Goal: Task Accomplishment & Management: Manage account settings

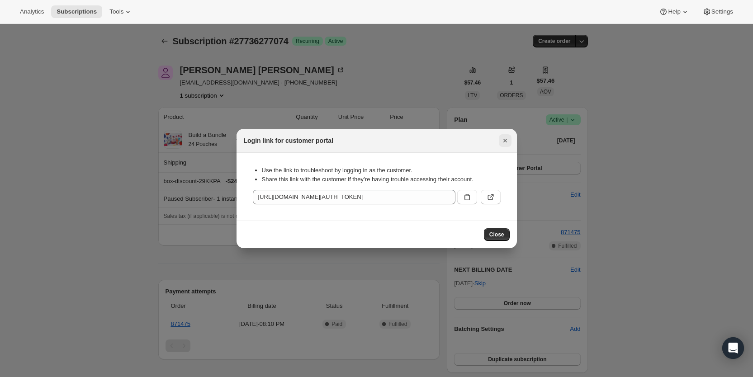
click at [507, 138] on icon "Close" at bounding box center [505, 140] width 9 height 9
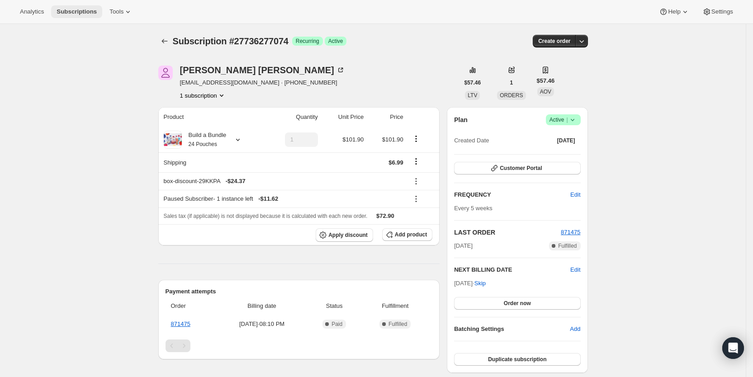
click at [70, 12] on span "Subscriptions" at bounding box center [77, 11] width 40 height 7
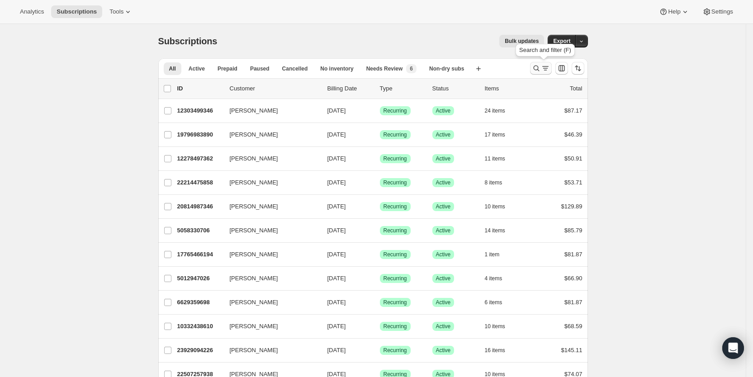
click at [545, 70] on icon "Search and filter results" at bounding box center [545, 68] width 9 height 9
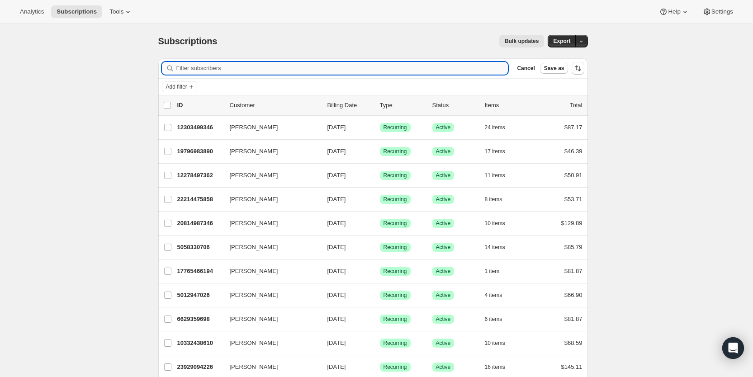
type input "v"
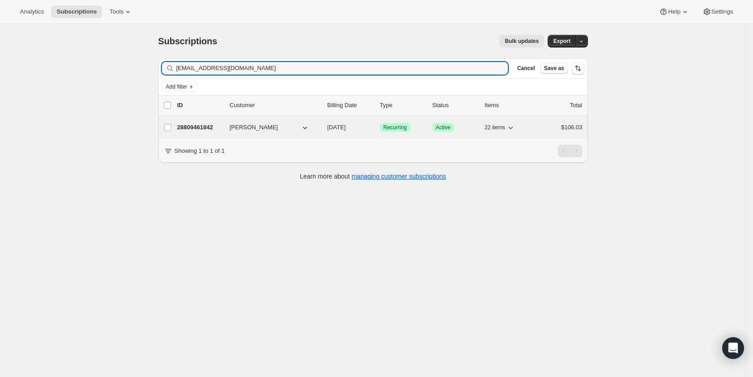
type input "[EMAIL_ADDRESS][DOMAIN_NAME]"
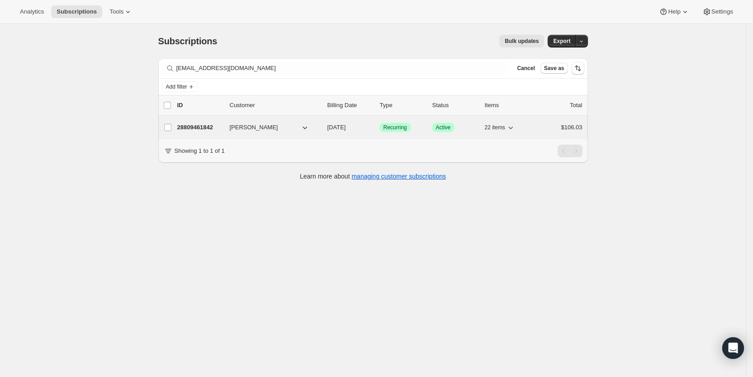
click at [345, 125] on span "[DATE]" at bounding box center [337, 127] width 19 height 7
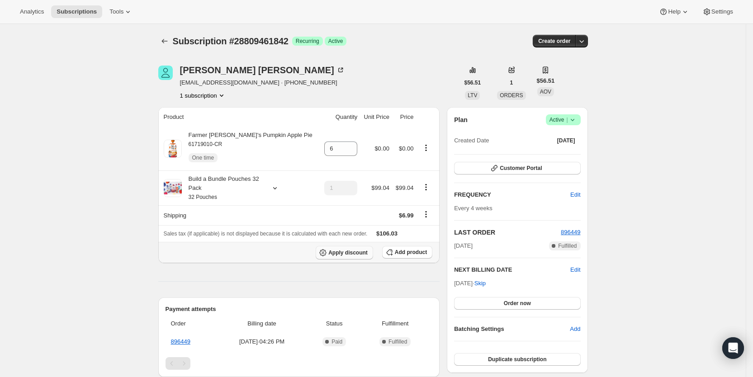
click at [354, 254] on span "Apply discount" at bounding box center [347, 252] width 39 height 7
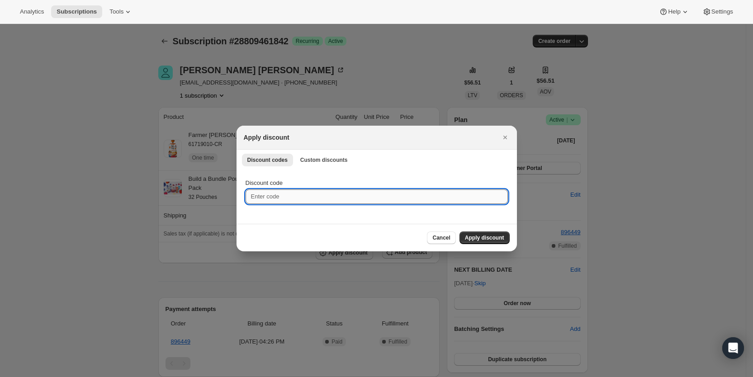
click at [283, 200] on input "Discount code" at bounding box center [377, 197] width 262 height 14
type input "ac_15"
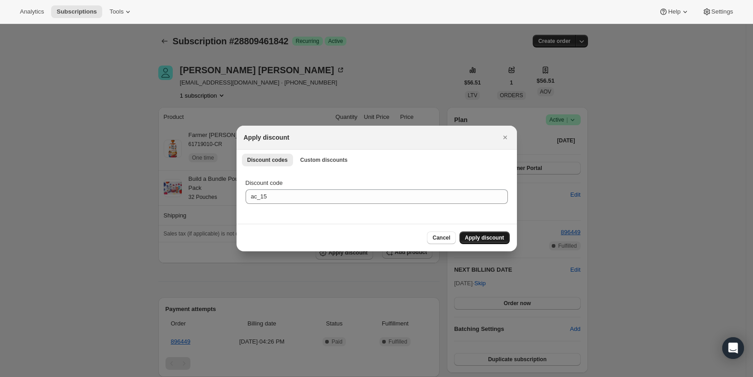
click at [500, 238] on span "Apply discount" at bounding box center [484, 237] width 39 height 7
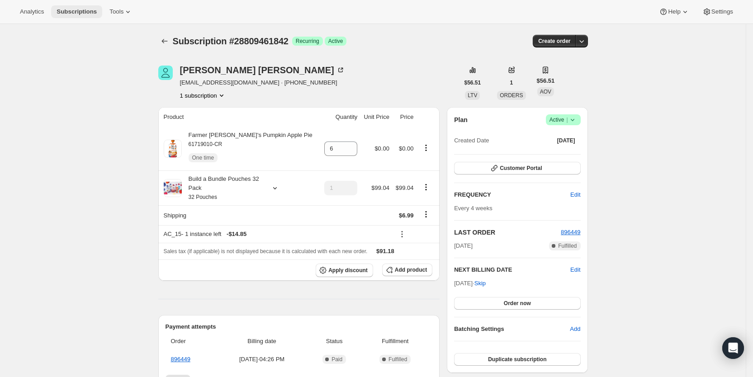
click at [71, 11] on span "Subscriptions" at bounding box center [77, 11] width 40 height 7
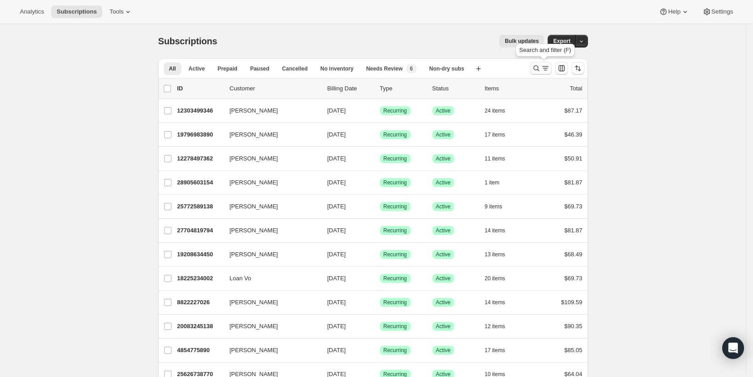
click at [541, 67] on icon "Search and filter results" at bounding box center [536, 68] width 9 height 9
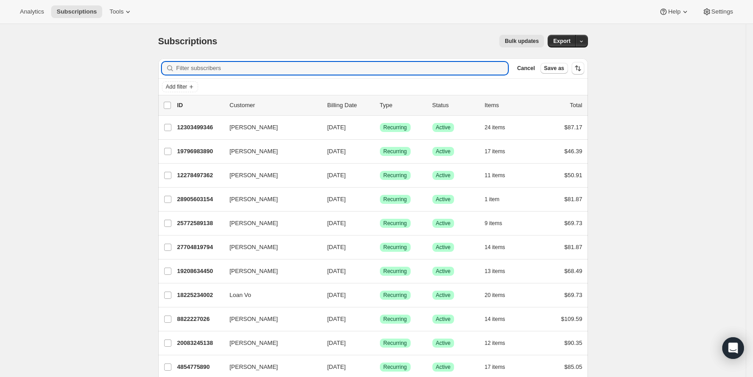
paste input "[EMAIL_ADDRESS][DOMAIN_NAME]"
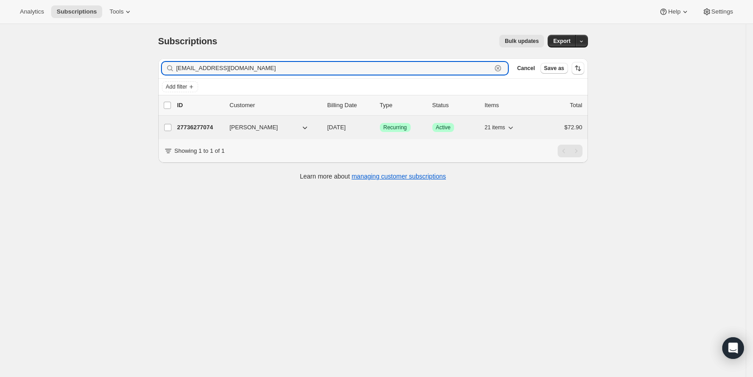
type input "[EMAIL_ADDRESS][DOMAIN_NAME]"
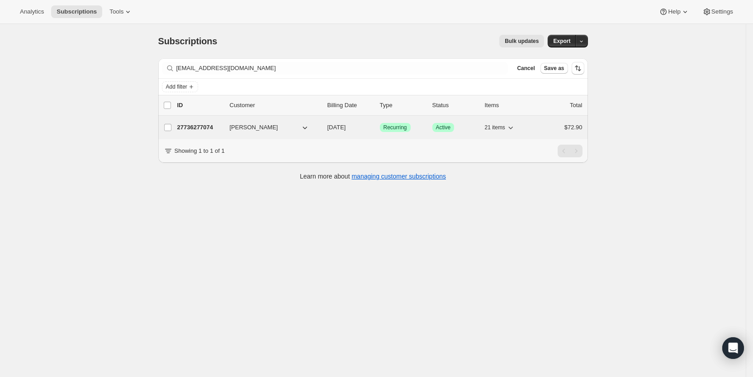
click at [346, 127] on span "[DATE]" at bounding box center [337, 127] width 19 height 7
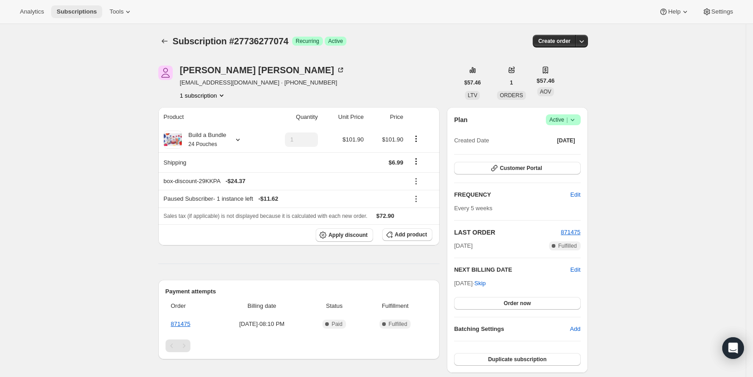
click at [81, 9] on span "Subscriptions" at bounding box center [77, 11] width 40 height 7
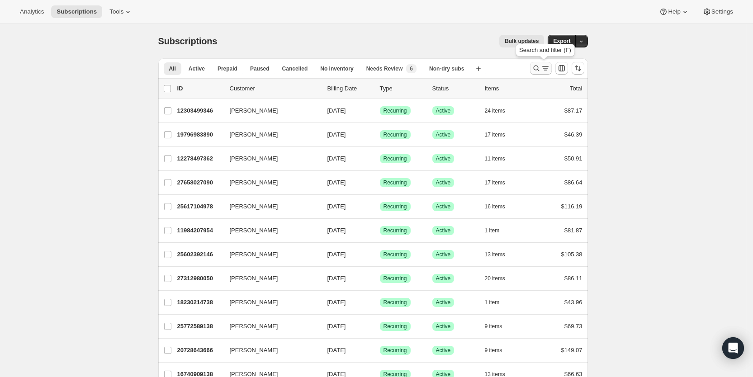
click at [547, 67] on icon "Search and filter results" at bounding box center [545, 68] width 9 height 9
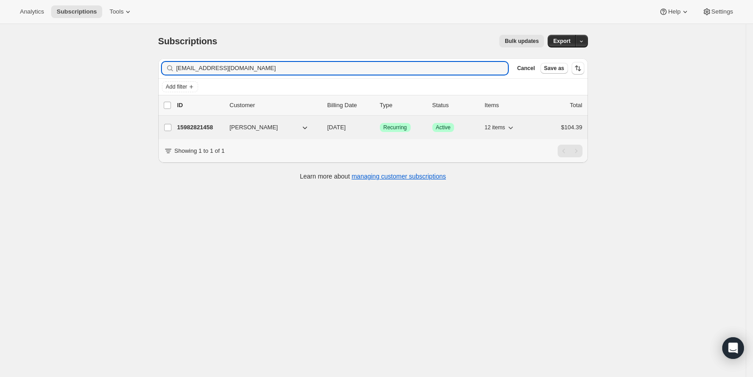
type input "[EMAIL_ADDRESS][DOMAIN_NAME]"
click at [343, 125] on span "[DATE]" at bounding box center [337, 127] width 19 height 7
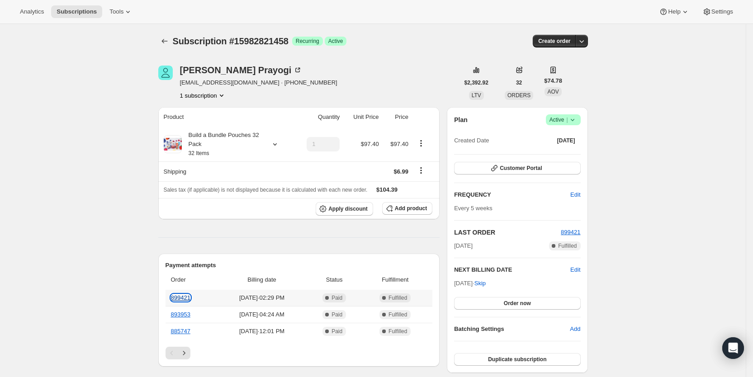
click at [184, 300] on link "899421" at bounding box center [180, 298] width 19 height 7
click at [79, 13] on span "Subscriptions" at bounding box center [77, 11] width 40 height 7
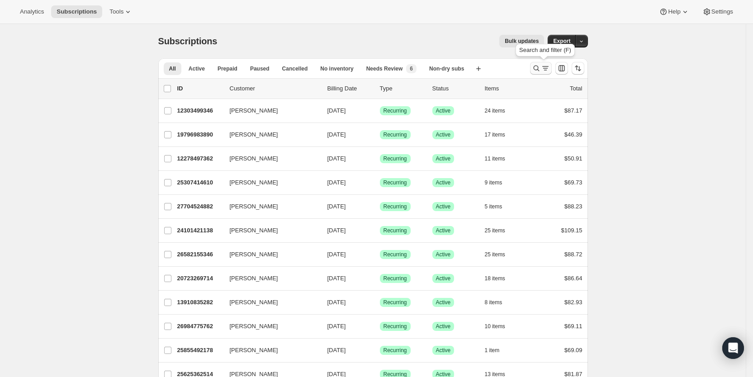
click at [541, 65] on icon "Search and filter results" at bounding box center [536, 68] width 9 height 9
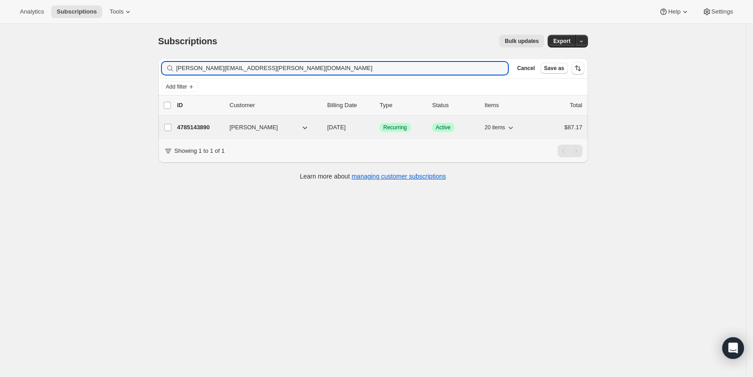
type input "[PERSON_NAME][EMAIL_ADDRESS][PERSON_NAME][DOMAIN_NAME]"
click at [346, 126] on span "[DATE]" at bounding box center [337, 127] width 19 height 7
